Goal: Find specific page/section: Find specific page/section

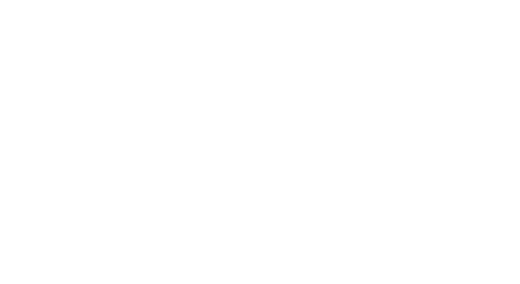
click at [193, 32] on div at bounding box center [260, 142] width 520 height 284
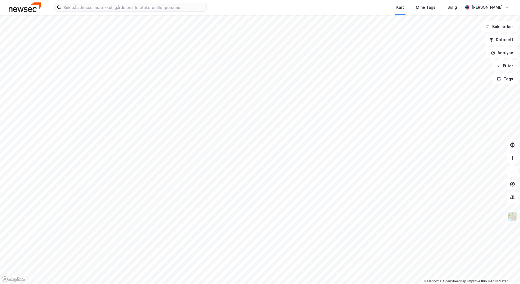
click at [123, 12] on div "Kart Mine Tags Bolig [PERSON_NAME]" at bounding box center [260, 7] width 520 height 15
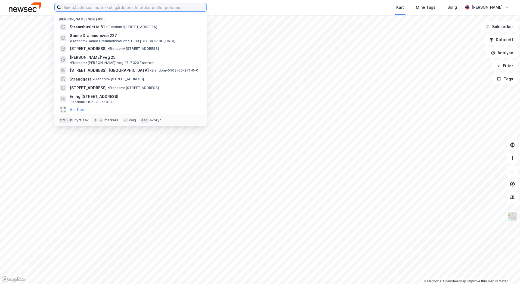
click at [122, 9] on input at bounding box center [133, 7] width 145 height 8
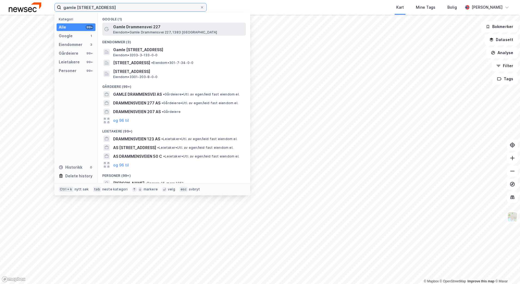
type input "gamle [STREET_ADDRESS]"
click at [145, 33] on span "Eiendom • [STREET_ADDRESS], 1383 [GEOGRAPHIC_DATA]" at bounding box center [165, 32] width 104 height 4
